Goal: Find specific page/section: Find specific page/section

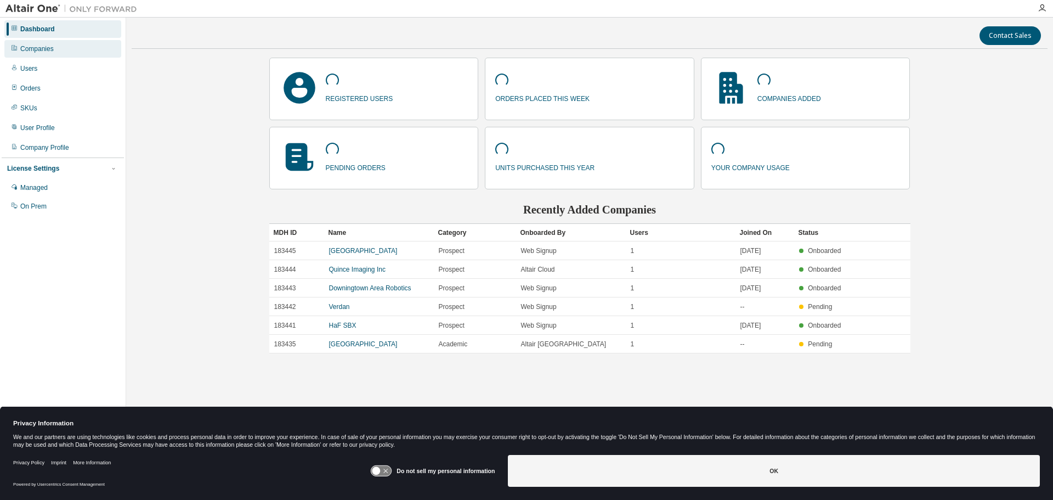
click at [26, 42] on div "Companies" at bounding box center [62, 49] width 117 height 18
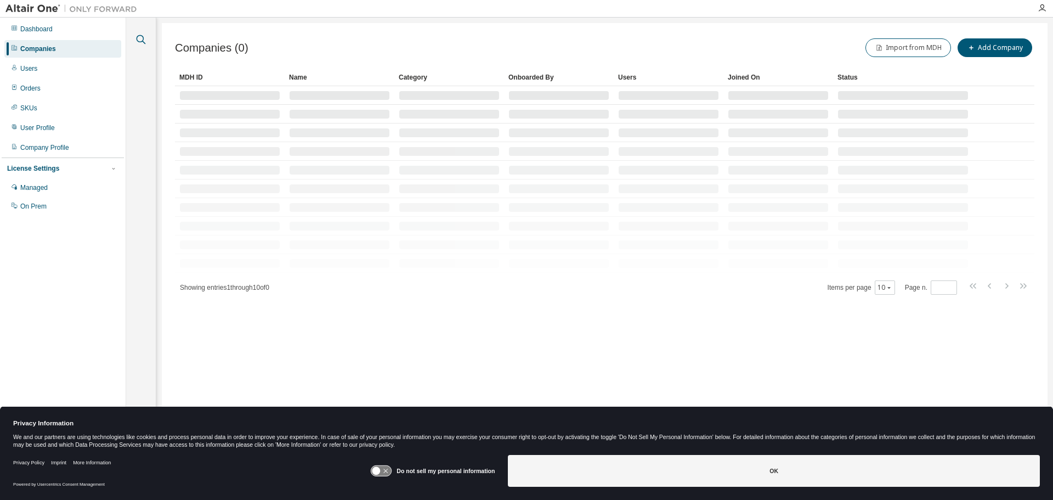
click at [139, 37] on icon "button" at bounding box center [140, 39] width 13 height 13
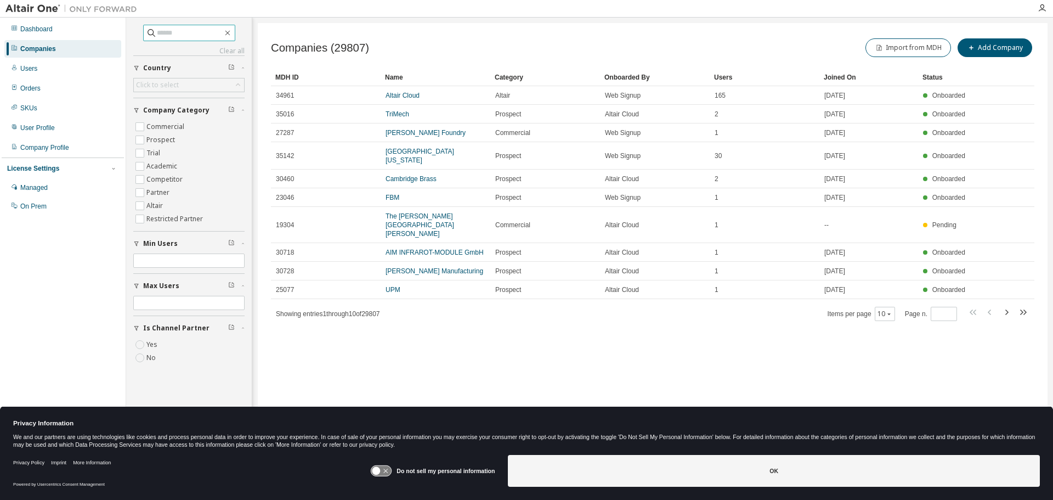
click at [158, 31] on input "text" at bounding box center [190, 32] width 66 height 11
paste input "**********"
type input "**********"
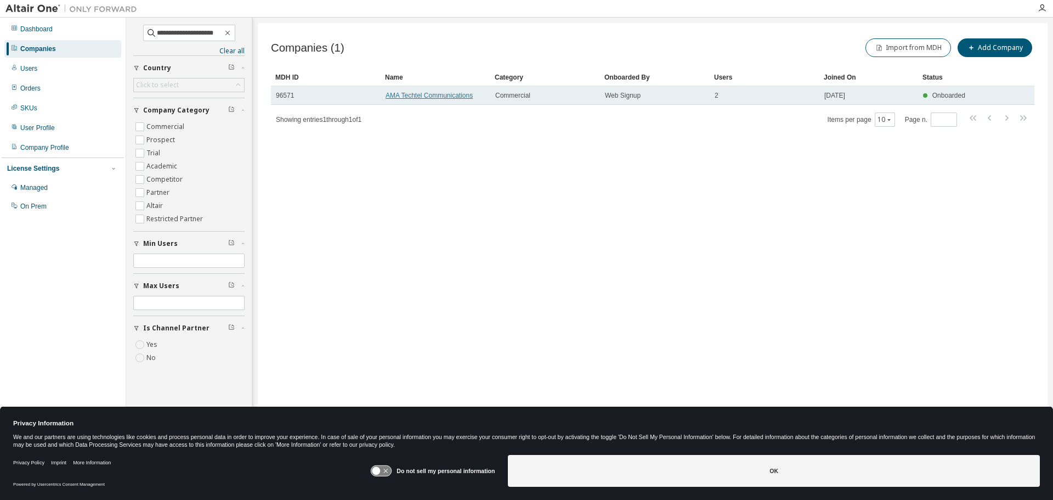
click at [450, 98] on link "AMA Techtel Communications" at bounding box center [429, 96] width 87 height 8
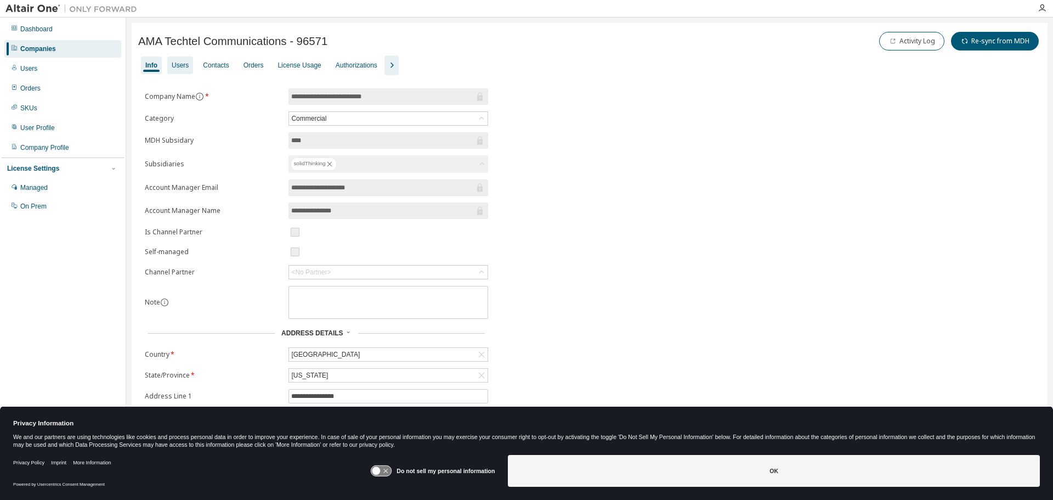
click at [187, 69] on div "Users" at bounding box center [180, 65] width 17 height 9
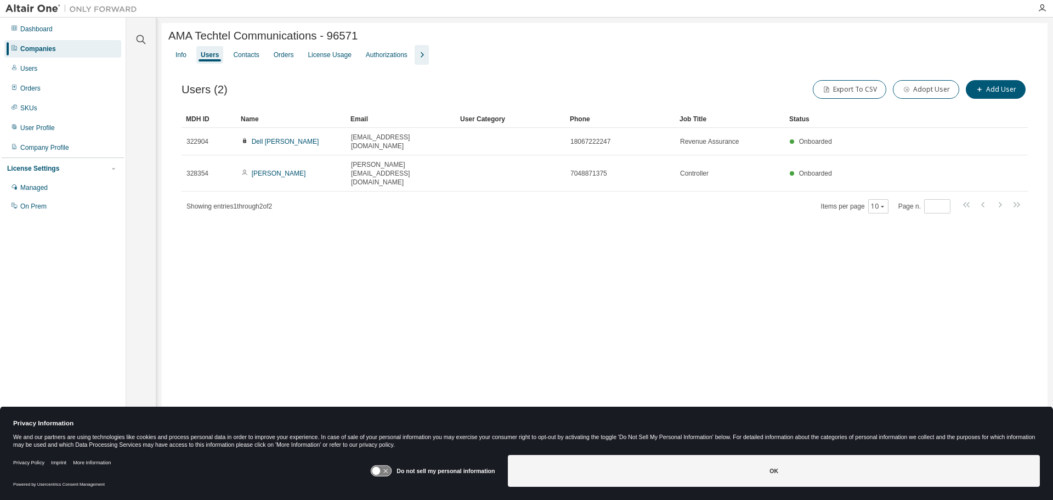
click at [150, 34] on div at bounding box center [141, 32] width 26 height 27
click at [138, 36] on icon "button" at bounding box center [141, 39] width 9 height 9
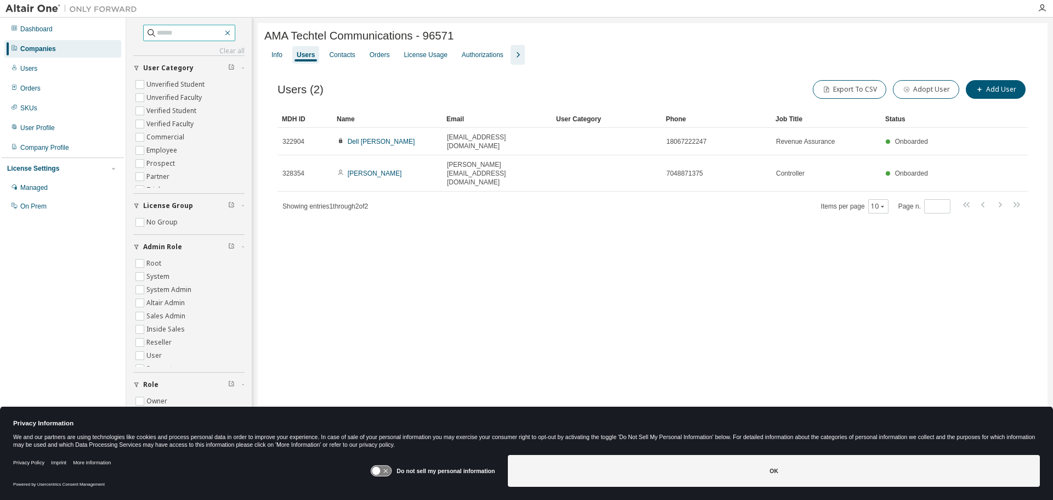
click at [232, 33] on icon "button" at bounding box center [227, 33] width 9 height 9
click at [67, 52] on div "Companies" at bounding box center [62, 49] width 117 height 18
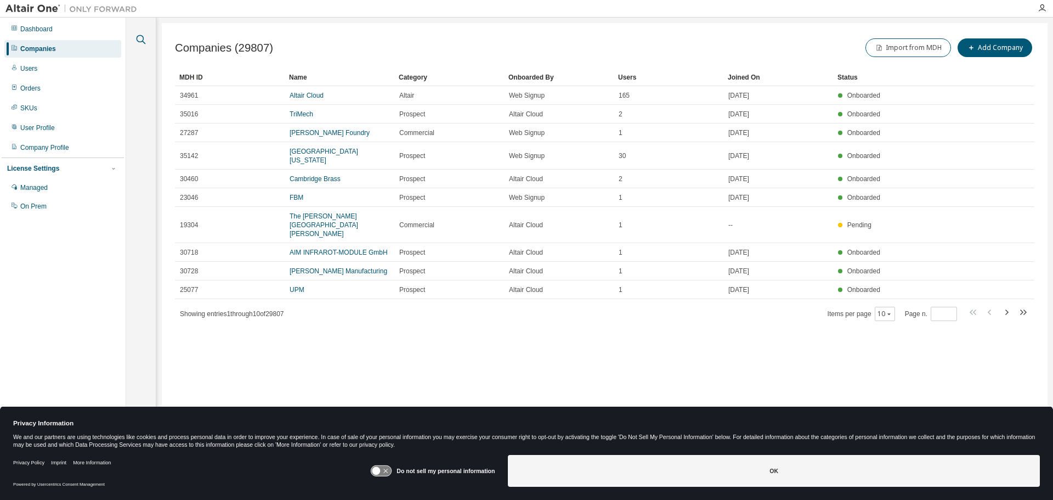
click at [142, 39] on icon "button" at bounding box center [140, 39] width 13 height 13
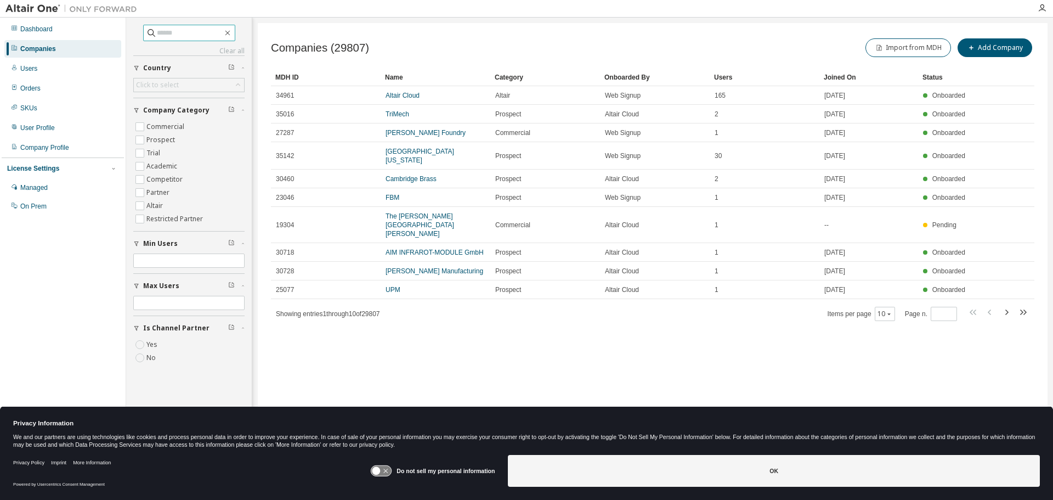
click at [157, 35] on input "text" at bounding box center [190, 32] width 66 height 11
paste input "**********"
type input "**********"
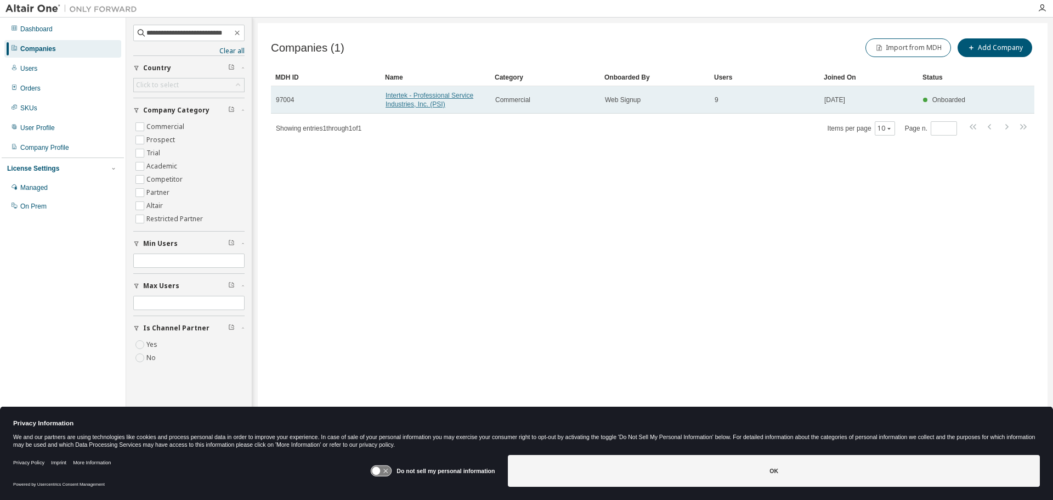
click at [402, 98] on link "Intertek - Professional Service Industries, Inc. (PSI)" at bounding box center [430, 100] width 88 height 16
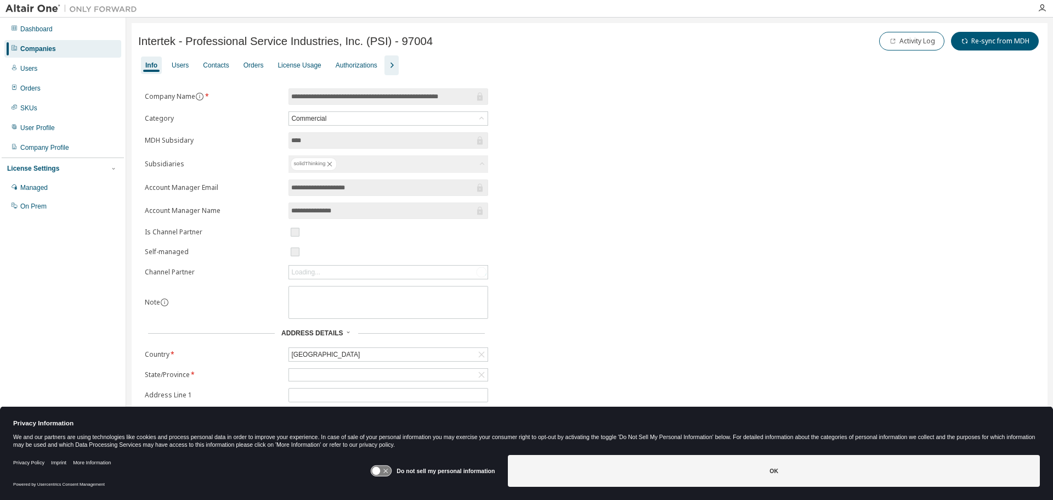
click at [182, 66] on div "Users" at bounding box center [180, 65] width 17 height 9
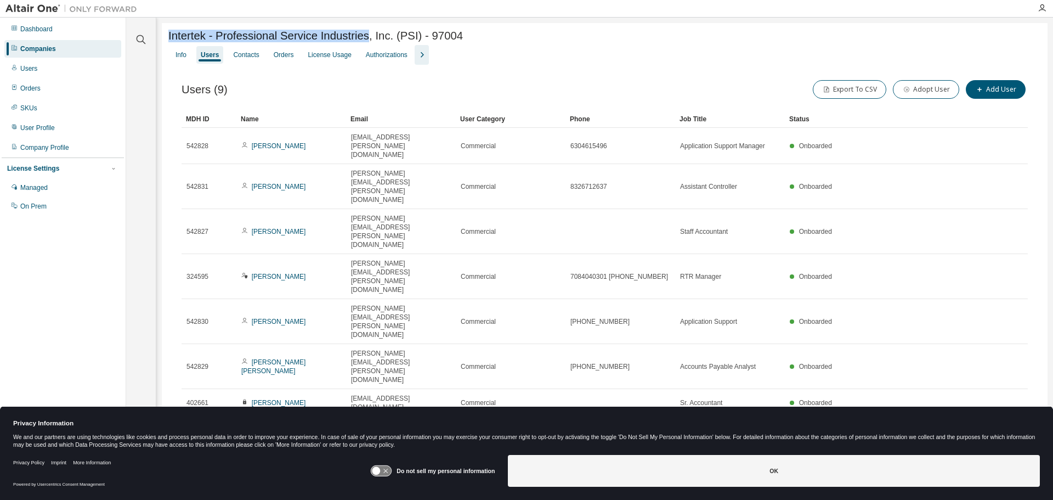
drag, startPoint x: 364, startPoint y: 38, endPoint x: 197, endPoint y: 38, distance: 166.2
click at [170, 37] on span "Intertek - Professional Service Industries, Inc. (PSI) - 97004" at bounding box center [315, 36] width 295 height 13
click at [198, 38] on span "Intertek - Professional Service Industries, Inc. (PSI) - 97004" at bounding box center [315, 36] width 295 height 13
drag, startPoint x: 212, startPoint y: 37, endPoint x: 189, endPoint y: 40, distance: 22.7
click at [172, 38] on span "Intertek - Professional Service Industries, Inc. (PSI) - 97004" at bounding box center [315, 36] width 295 height 13
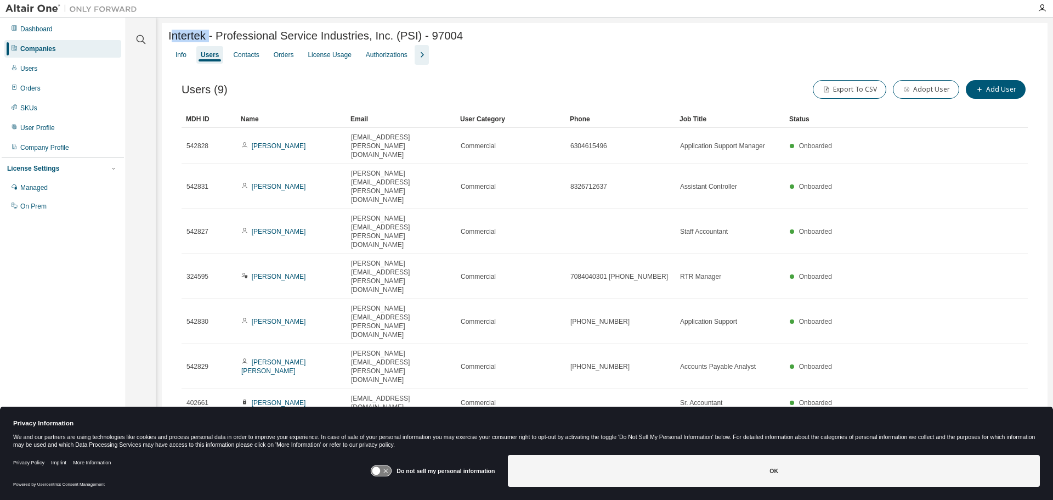
copy span "ntertek"
click at [210, 35] on span "Intertek - Professional Service Industries, Inc. (PSI) - 97004" at bounding box center [315, 36] width 295 height 13
drag, startPoint x: 206, startPoint y: 37, endPoint x: 168, endPoint y: 37, distance: 37.3
click at [168, 37] on span "Intertek - Professional Service Industries, Inc. (PSI) - 97004" at bounding box center [315, 36] width 295 height 13
copy span "Intertek"
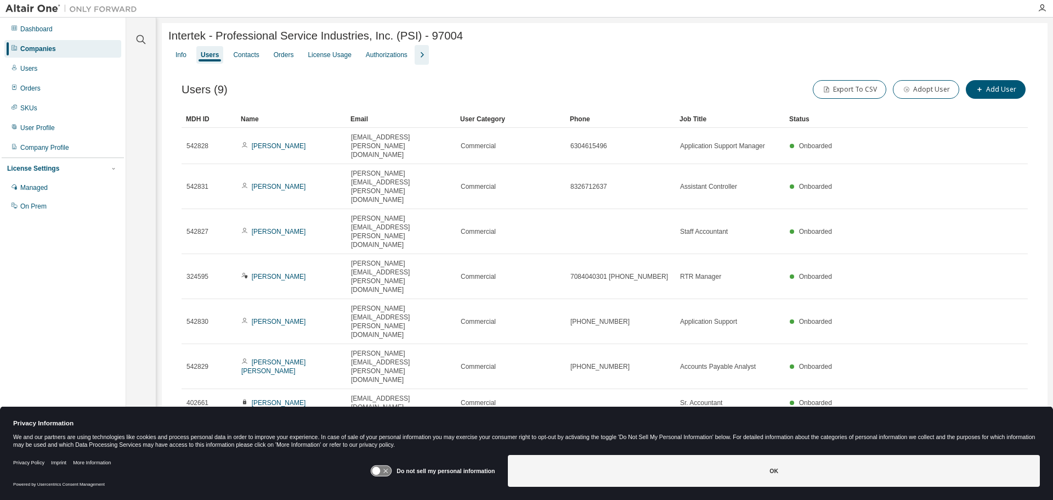
click at [55, 51] on div "Companies" at bounding box center [62, 49] width 117 height 18
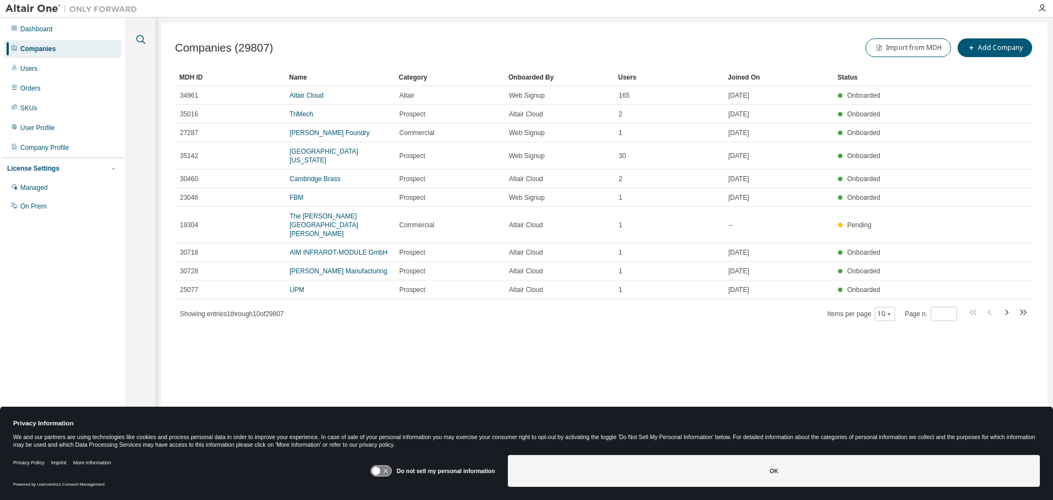
click at [138, 37] on icon "button" at bounding box center [140, 39] width 13 height 13
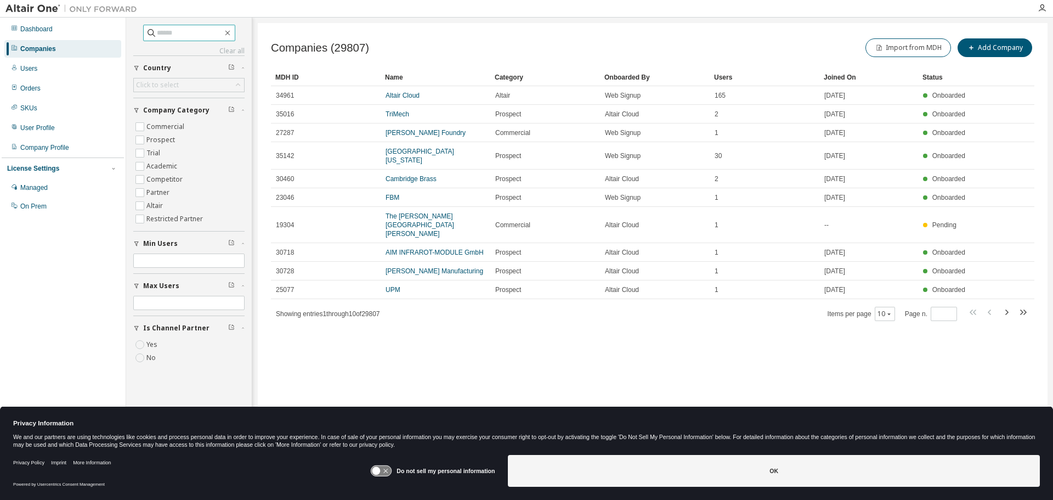
click at [157, 33] on input "text" at bounding box center [190, 32] width 66 height 11
paste input "**********"
type input "**********"
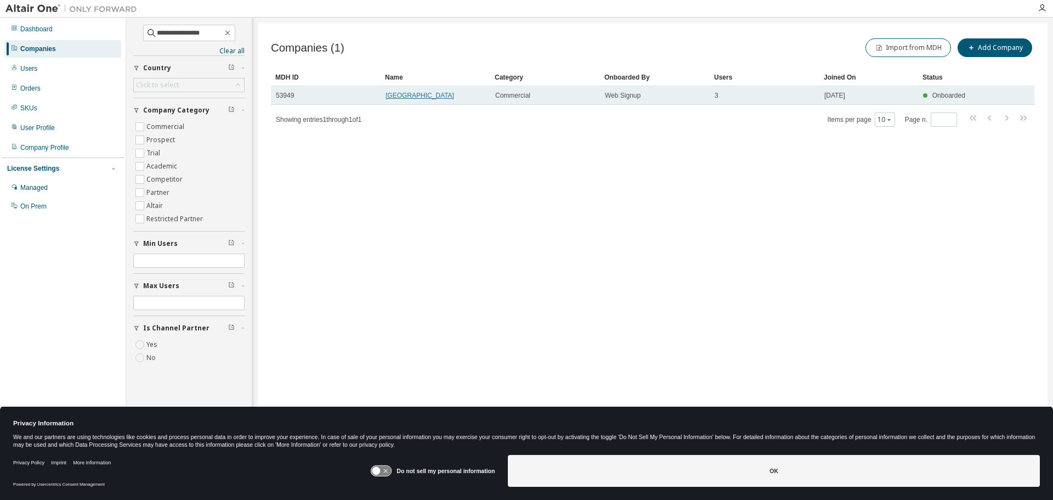
click at [435, 95] on link "Alta Loma Unified School District" at bounding box center [420, 96] width 69 height 8
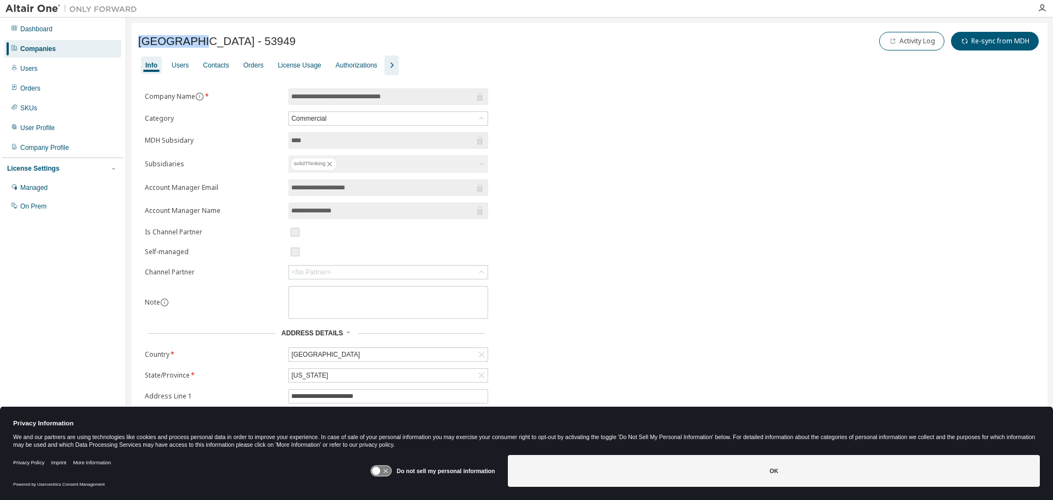
drag, startPoint x: 190, startPoint y: 43, endPoint x: 132, endPoint y: 40, distance: 58.2
click at [132, 40] on div "**********" at bounding box center [590, 271] width 916 height 496
copy span "Alta Loma"
click at [178, 65] on div "Users" at bounding box center [180, 65] width 17 height 9
